Goal: Check status: Check status

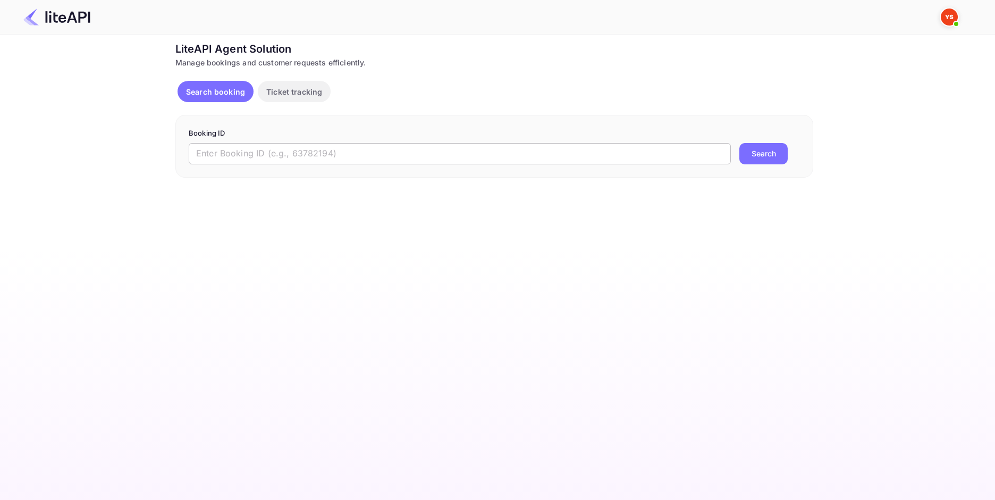
click at [282, 147] on input "text" at bounding box center [460, 153] width 542 height 21
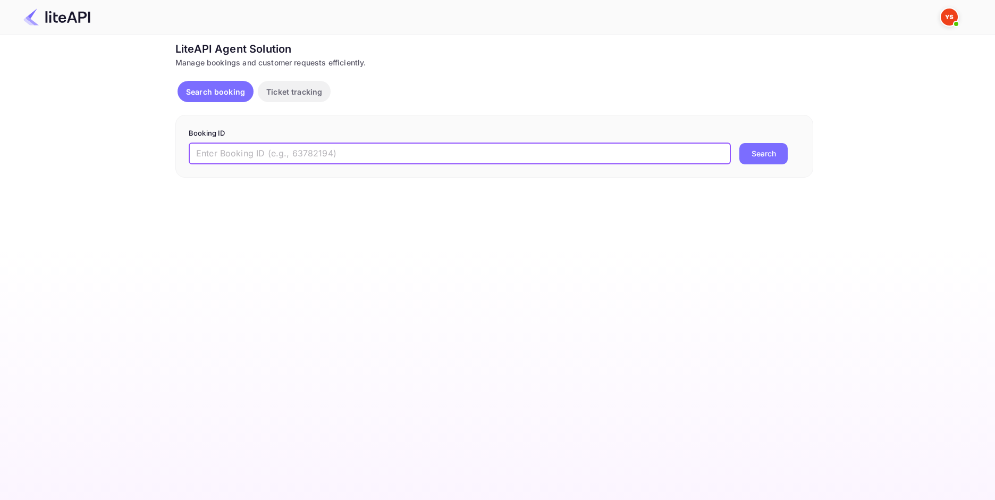
paste input "8626150"
type input "8626150"
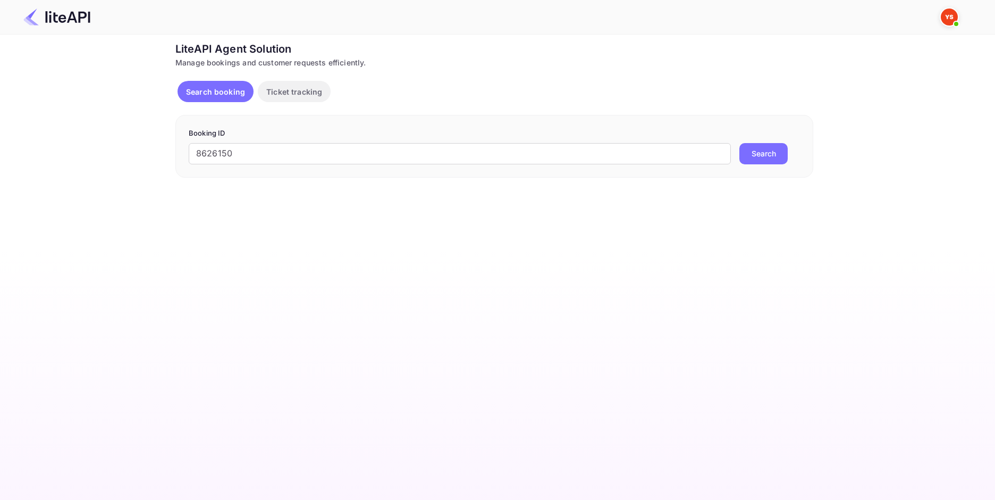
click at [765, 155] on button "Search" at bounding box center [763, 153] width 48 height 21
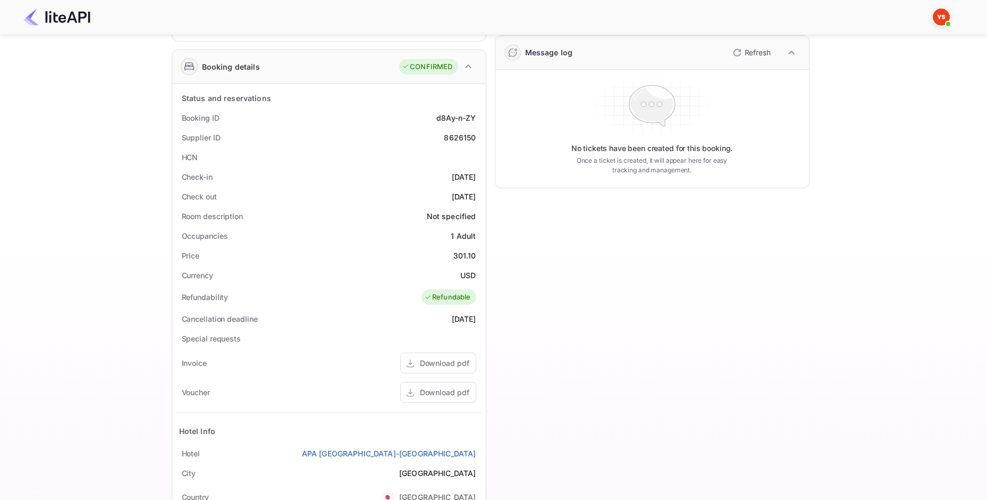
scroll to position [106, 0]
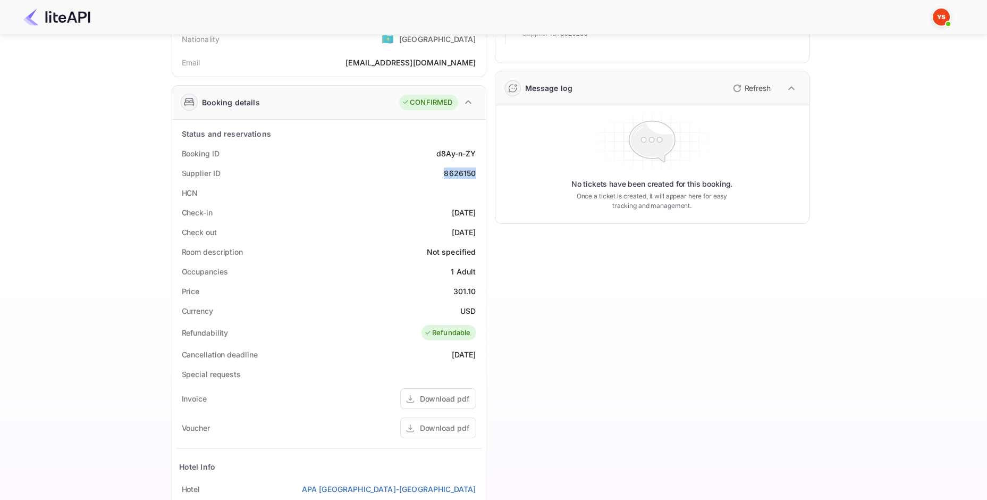
drag, startPoint x: 464, startPoint y: 174, endPoint x: 443, endPoint y: 175, distance: 20.8
click at [443, 175] on div "Supplier ID 8626150" at bounding box center [328, 173] width 305 height 20
copy div "8626150"
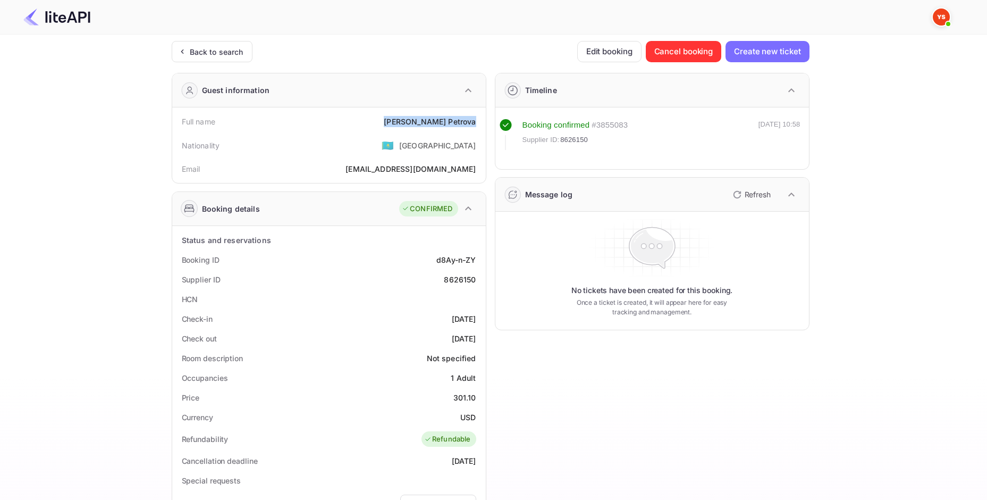
drag, startPoint x: 428, startPoint y: 120, endPoint x: 475, endPoint y: 121, distance: 46.8
click at [475, 121] on div "[PERSON_NAME]" at bounding box center [430, 121] width 92 height 11
copy div "[PERSON_NAME]"
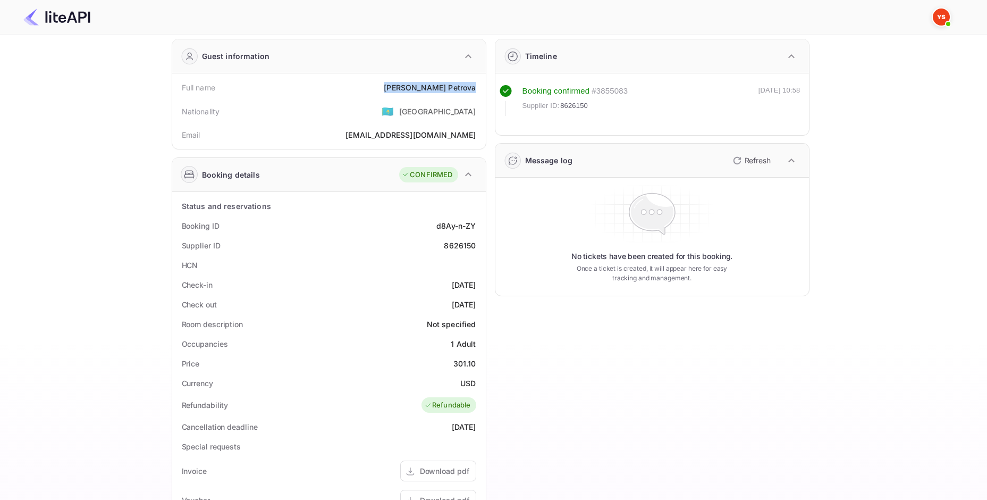
scroll to position [71, 0]
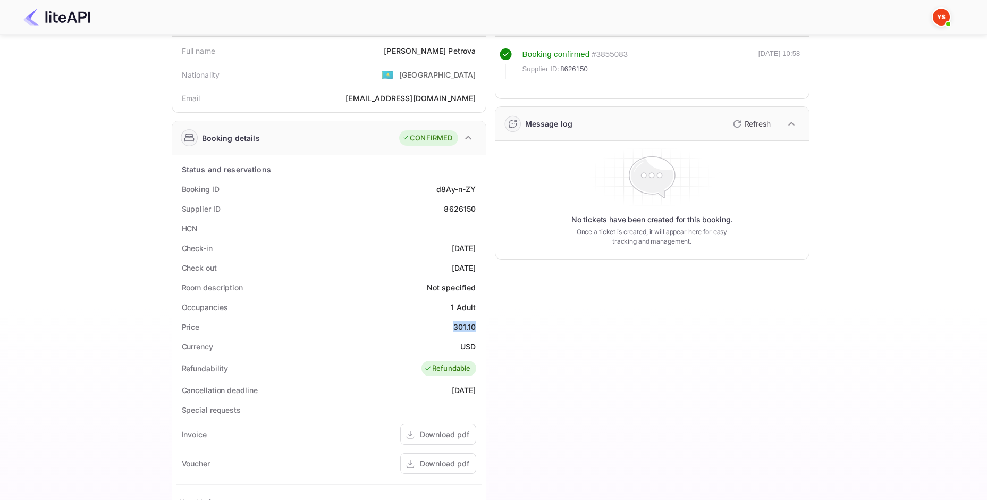
drag, startPoint x: 453, startPoint y: 325, endPoint x: 479, endPoint y: 324, distance: 26.0
click at [479, 324] on div "Price 301.10" at bounding box center [328, 327] width 305 height 20
copy div "301.10"
